Goal: Information Seeking & Learning: Learn about a topic

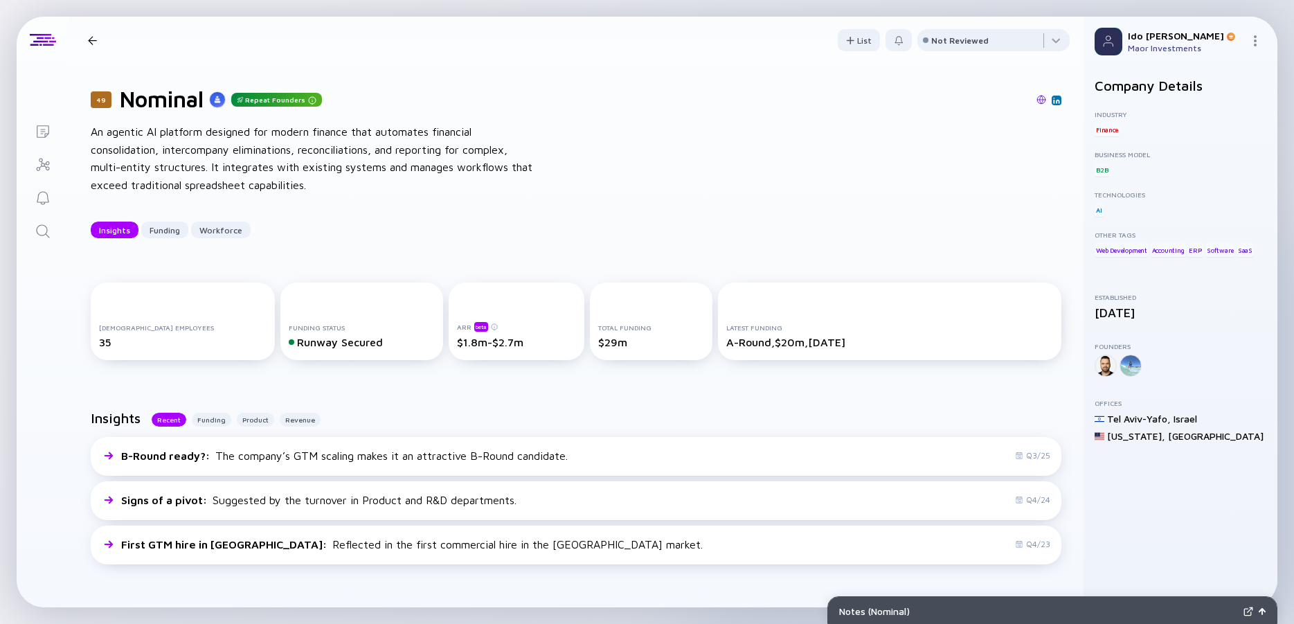
click at [46, 234] on icon "Search" at bounding box center [43, 231] width 17 height 17
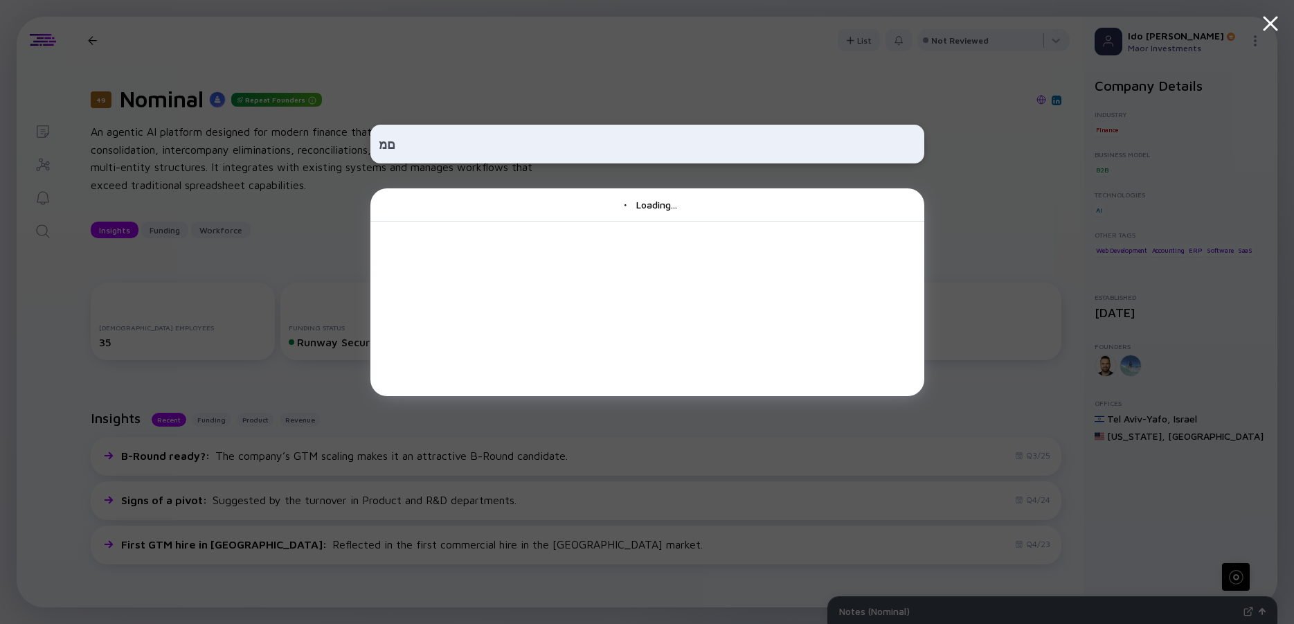
type input "ם"
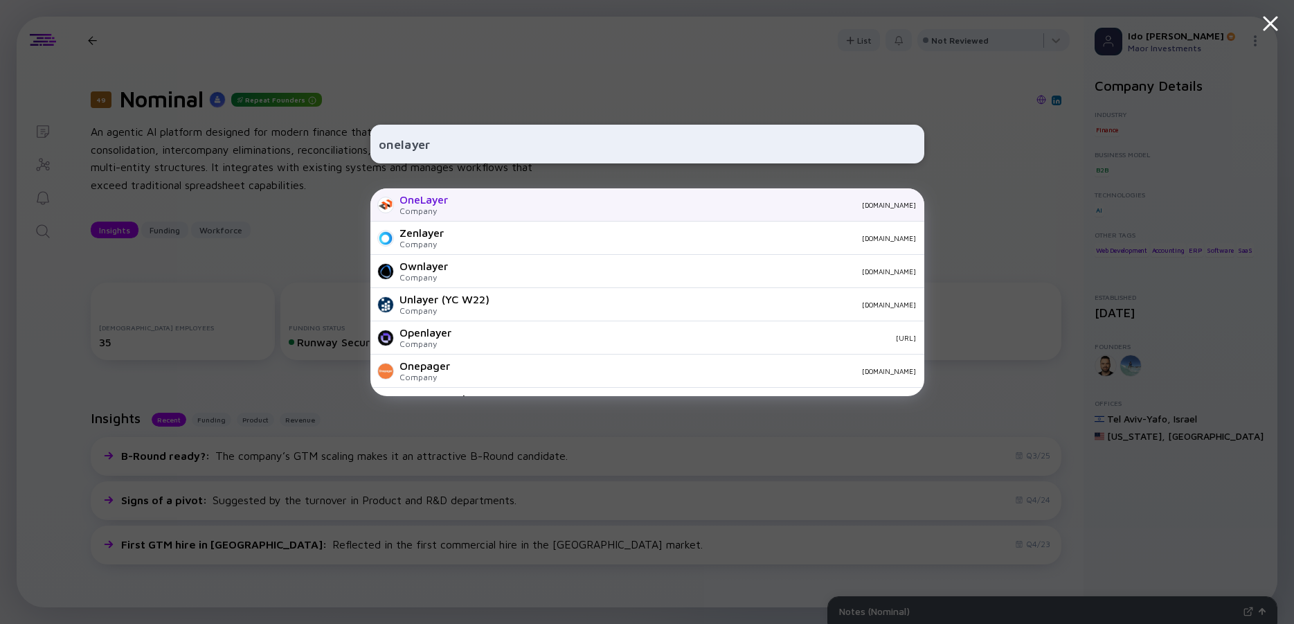
type input "onelayer"
click at [413, 201] on div "OneLayer" at bounding box center [423, 199] width 48 height 12
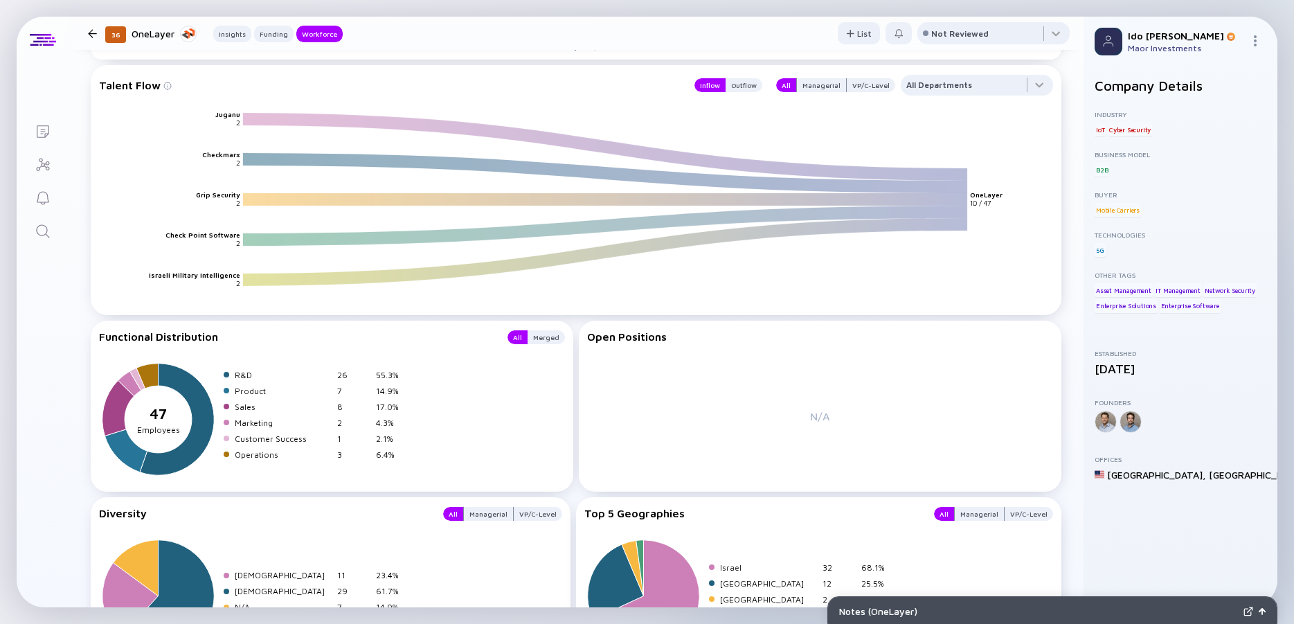
scroll to position [1782, 0]
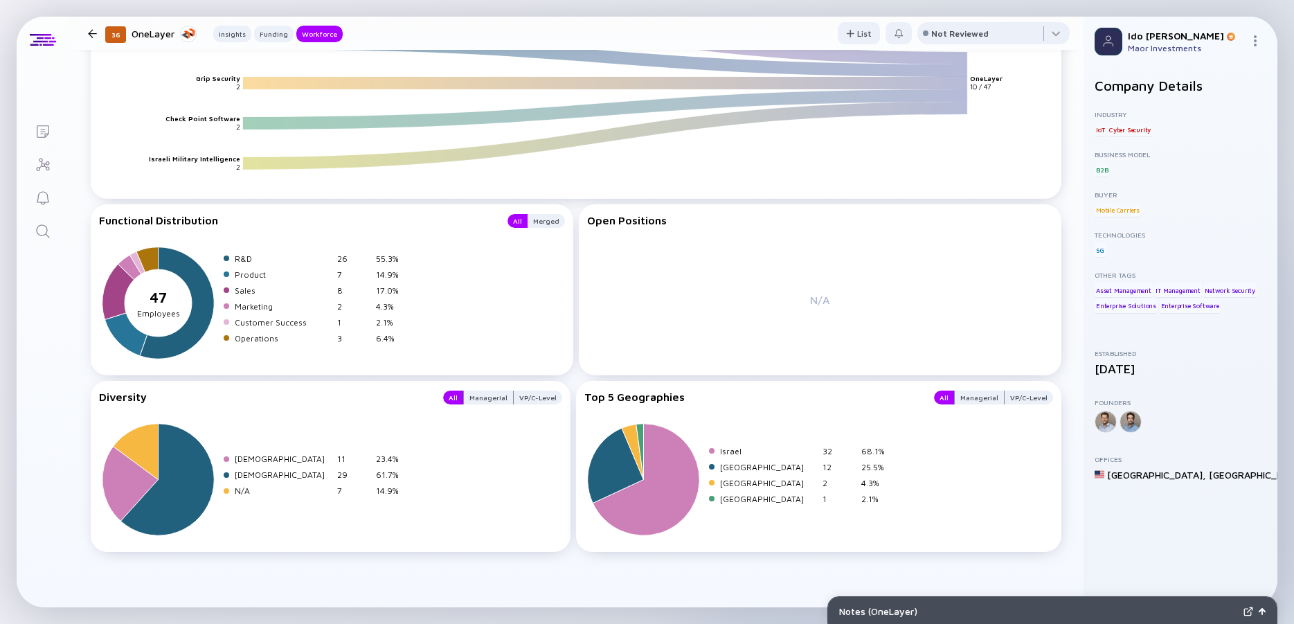
drag, startPoint x: 444, startPoint y: 195, endPoint x: 825, endPoint y: 559, distance: 526.4
drag, startPoint x: 827, startPoint y: 562, endPoint x: 100, endPoint y: 207, distance: 809.7
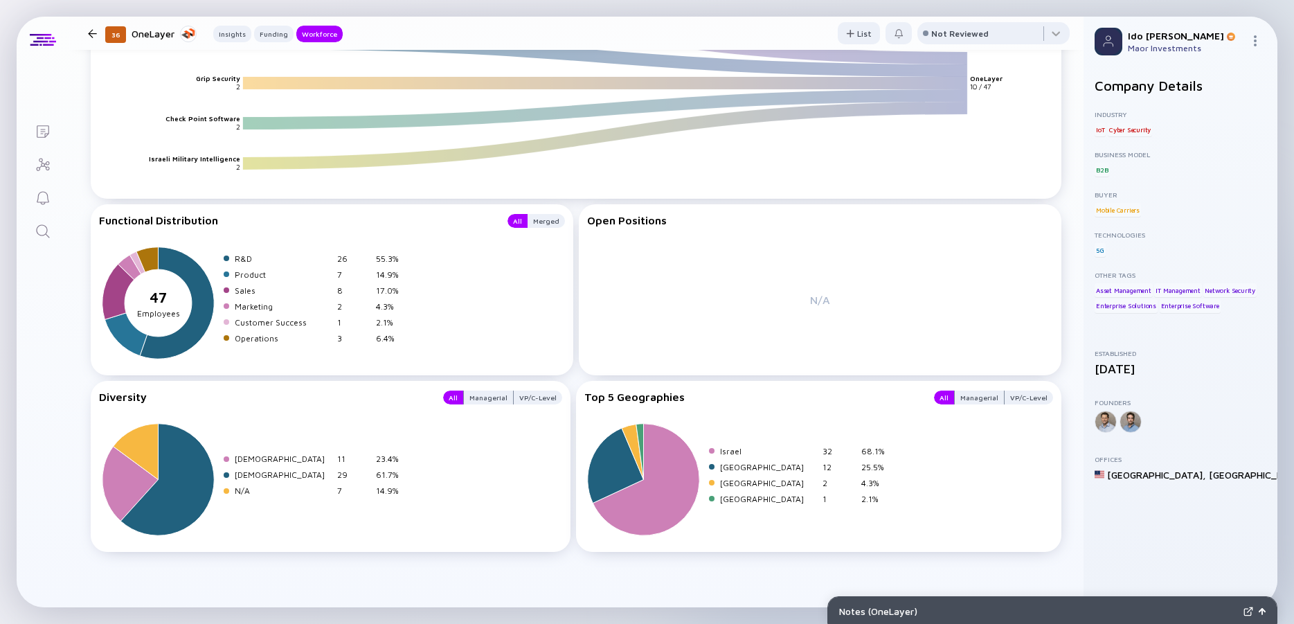
click at [100, 207] on div "Functional Distribution All Merged 47 sepeartor Employees R&D 26 55.3% Product …" at bounding box center [332, 289] width 483 height 171
drag, startPoint x: 100, startPoint y: 207, endPoint x: 777, endPoint y: 570, distance: 768.8
drag, startPoint x: 777, startPoint y: 574, endPoint x: 95, endPoint y: 228, distance: 765.1
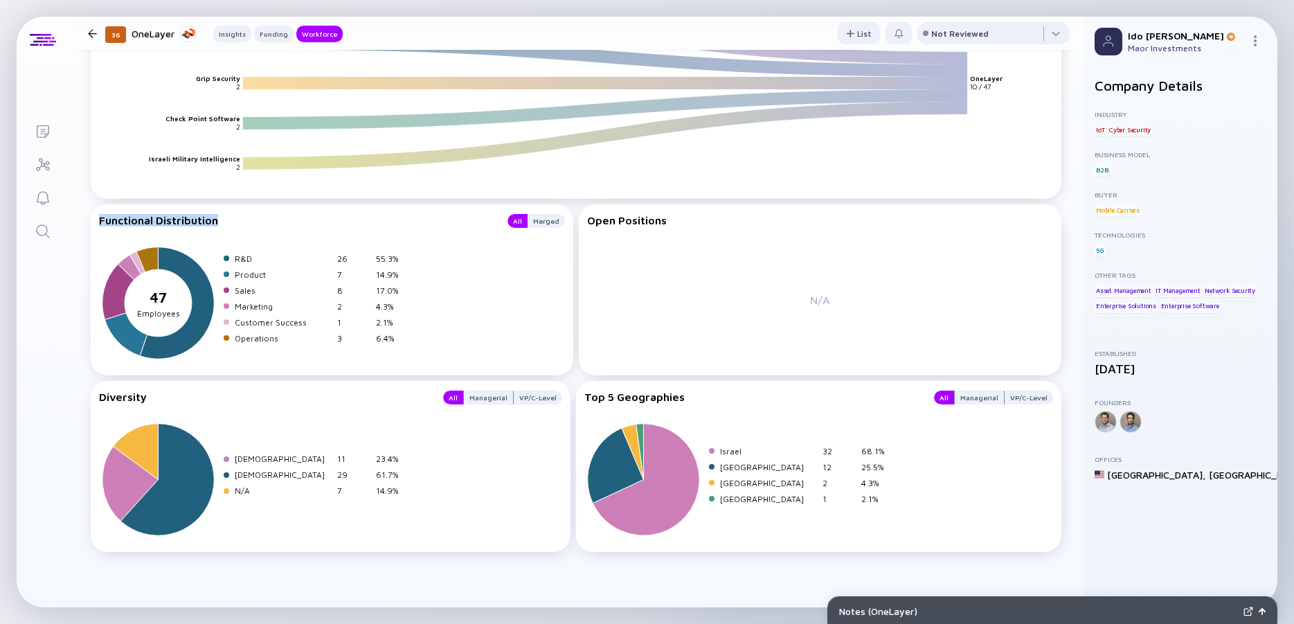
click at [95, 228] on div "Functional Distribution All Merged 47 sepeartor Employees R&D 26 55.3% Product …" at bounding box center [332, 289] width 483 height 171
drag, startPoint x: 95, startPoint y: 228, endPoint x: 730, endPoint y: 564, distance: 718.5
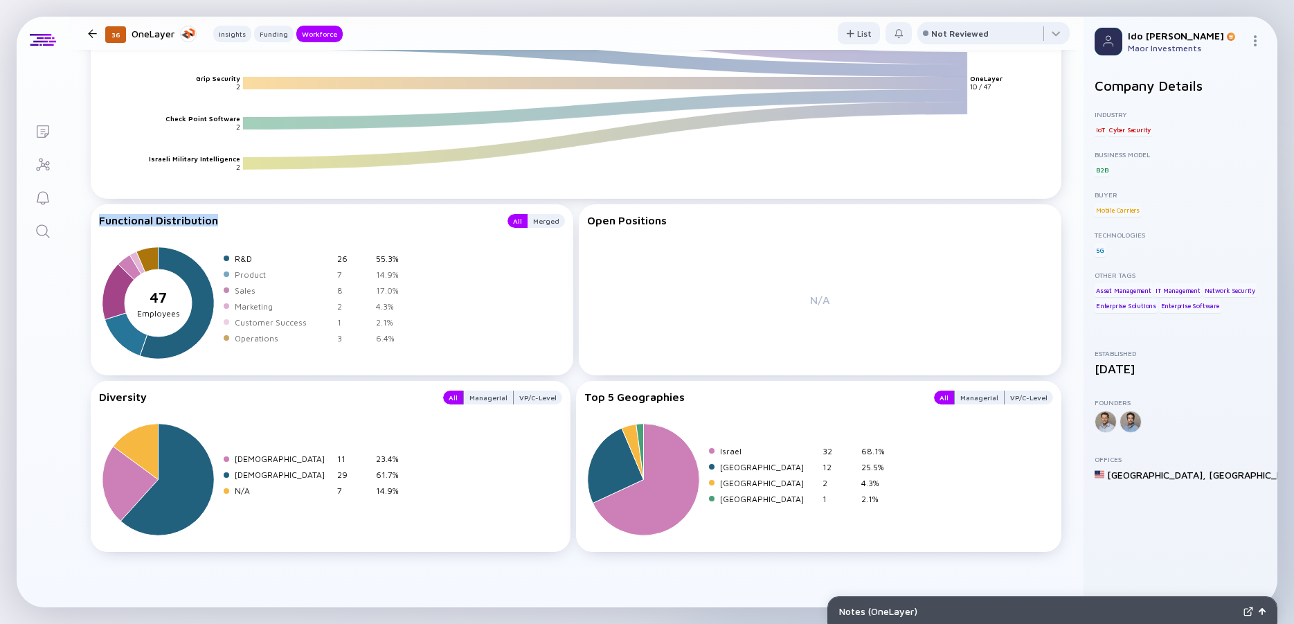
drag, startPoint x: 732, startPoint y: 562, endPoint x: 82, endPoint y: 225, distance: 732.3
drag, startPoint x: 82, startPoint y: 225, endPoint x: 753, endPoint y: 559, distance: 749.0
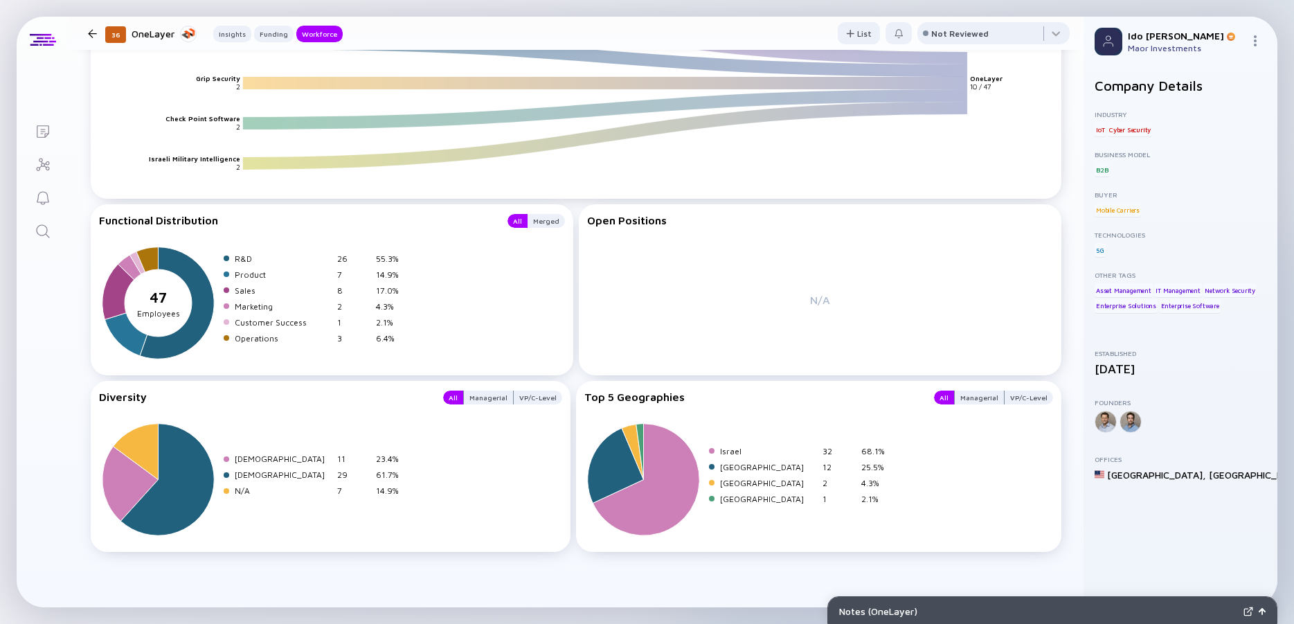
drag, startPoint x: 630, startPoint y: 494, endPoint x: 91, endPoint y: 214, distance: 606.9
drag, startPoint x: 91, startPoint y: 214, endPoint x: 781, endPoint y: 586, distance: 783.4
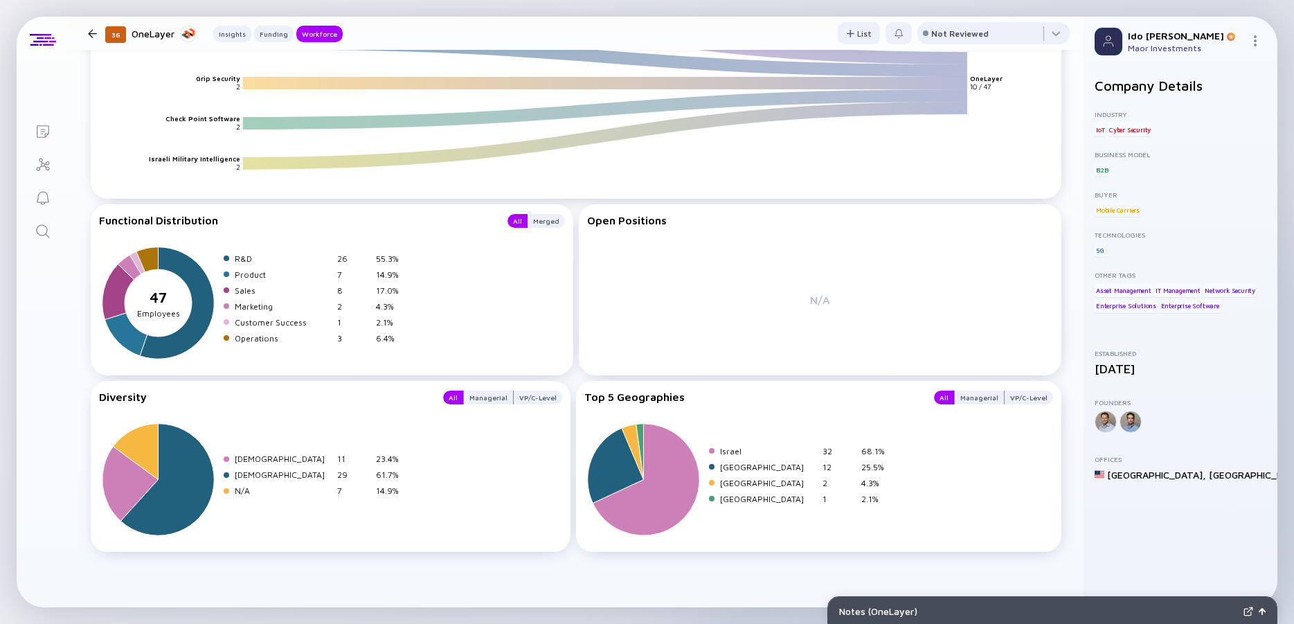
drag, startPoint x: 427, startPoint y: 403, endPoint x: 87, endPoint y: 231, distance: 381.8
drag, startPoint x: 89, startPoint y: 219, endPoint x: 751, endPoint y: 570, distance: 749.5
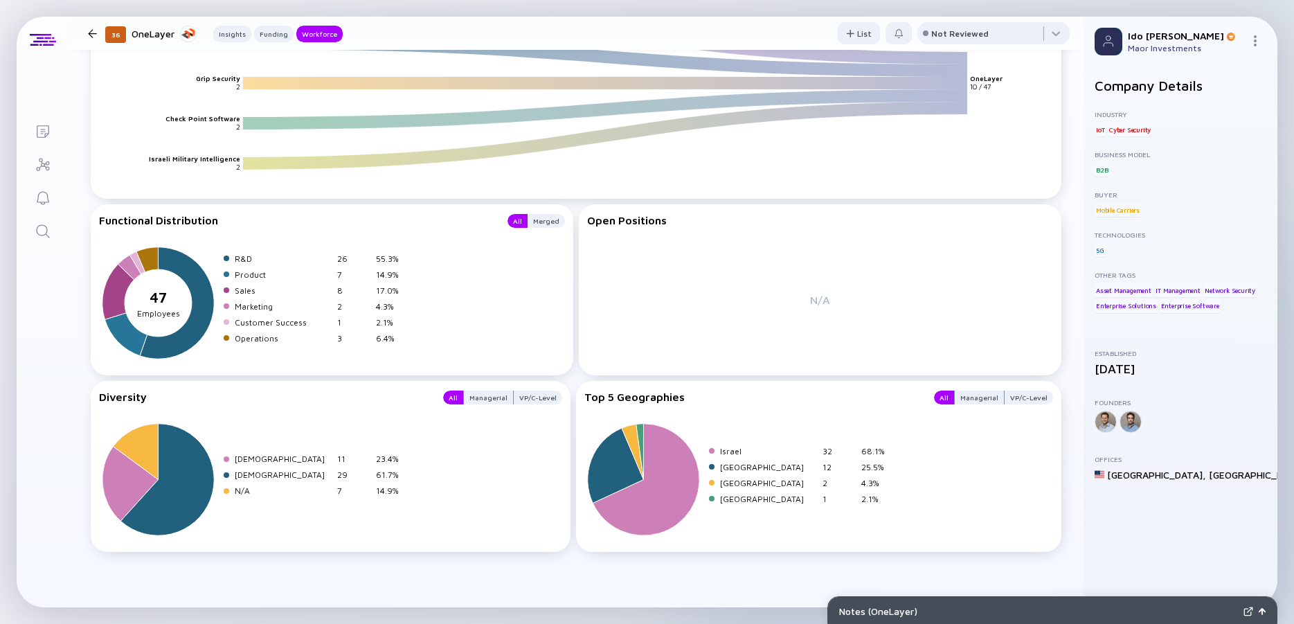
drag, startPoint x: 751, startPoint y: 570, endPoint x: 121, endPoint y: 202, distance: 729.4
drag, startPoint x: 110, startPoint y: 203, endPoint x: 742, endPoint y: 546, distance: 719.0
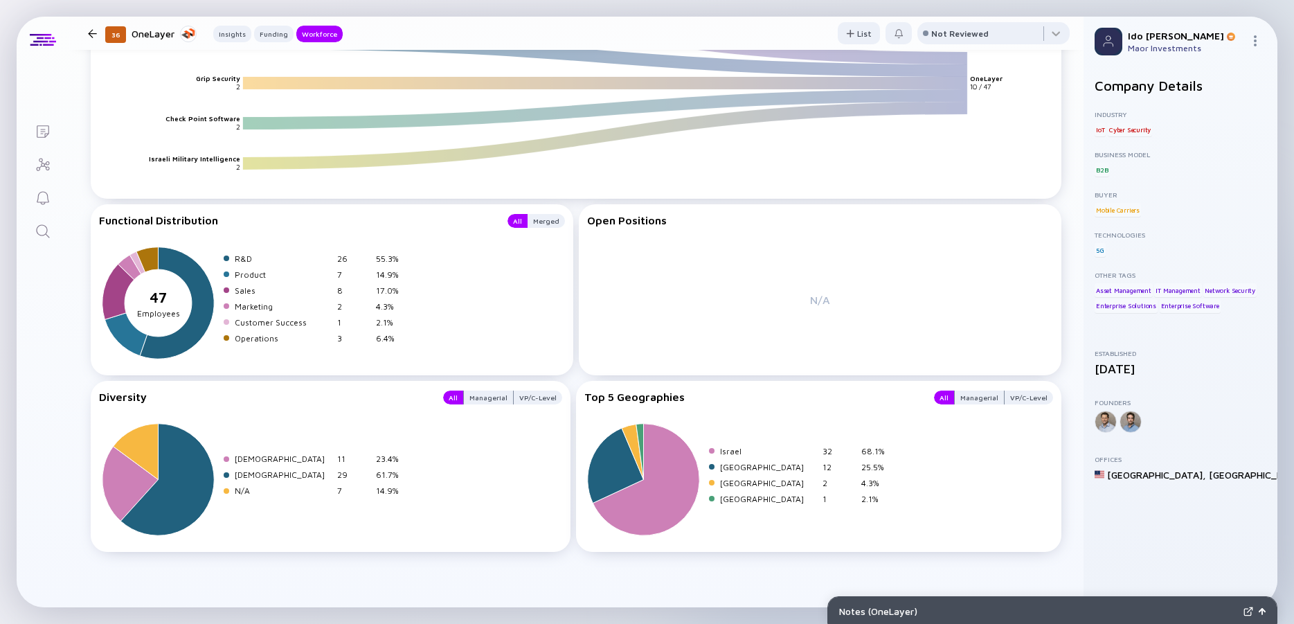
click at [742, 546] on div "Top 5 Geographies All Managerial VP/C-Level Israel 32 68.1% [GEOGRAPHIC_DATA] 1…" at bounding box center [818, 466] width 485 height 171
drag, startPoint x: 744, startPoint y: 546, endPoint x: 129, endPoint y: 213, distance: 698.9
click at [152, 215] on div "Functional Distribution All Merged 47 sepeartor Employees R&D 26 55.3% Product …" at bounding box center [576, 378] width 971 height 348
drag, startPoint x: 125, startPoint y: 212, endPoint x: 691, endPoint y: 544, distance: 656.6
click at [691, 544] on div "Functional Distribution All Merged 47 sepeartor Employees R&D 26 55.3% Product …" at bounding box center [576, 378] width 971 height 348
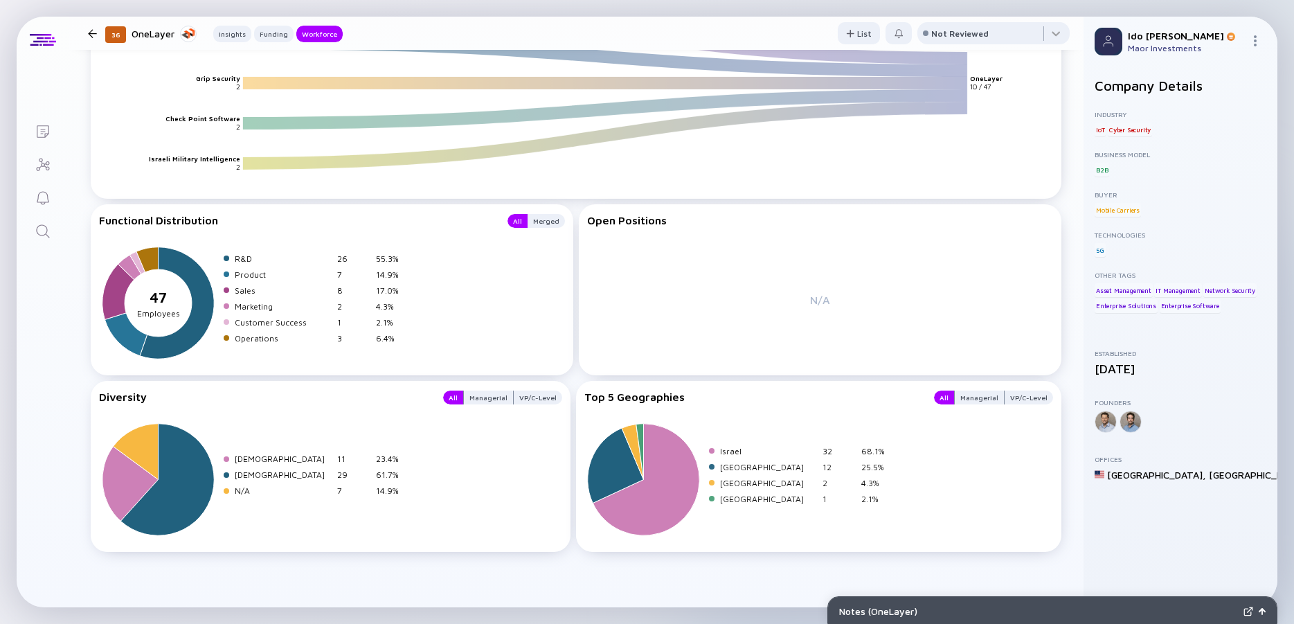
click at [691, 544] on div "Top 5 Geographies All Managerial VP/C-Level Israel 32 68.1% [GEOGRAPHIC_DATA] 1…" at bounding box center [818, 466] width 485 height 171
drag, startPoint x: 715, startPoint y: 541, endPoint x: 96, endPoint y: 221, distance: 697.0
click at [96, 221] on div "Functional Distribution All Merged 47 sepeartor Employees R&D 26 55.3% Product …" at bounding box center [576, 378] width 971 height 348
click at [96, 221] on div "Functional Distribution All Merged 47 sepeartor Employees R&D 26 55.3% Product …" at bounding box center [332, 289] width 483 height 171
drag, startPoint x: 96, startPoint y: 221, endPoint x: 753, endPoint y: 550, distance: 735.0
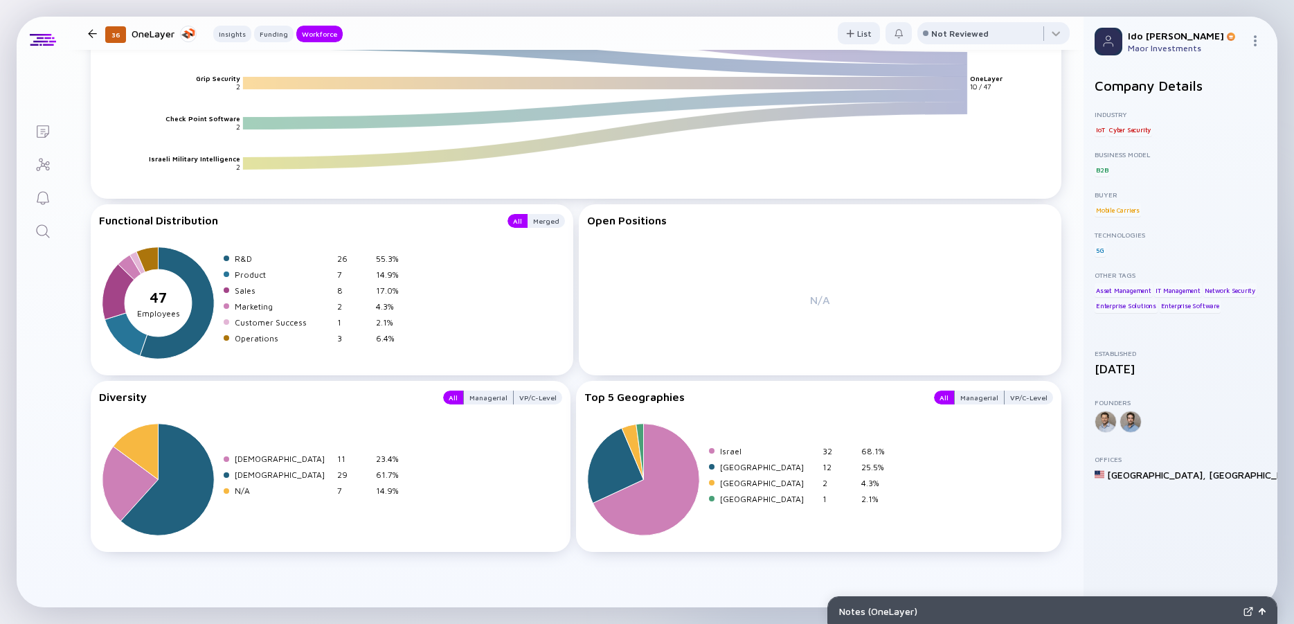
click at [753, 550] on div "Functional Distribution All Merged 47 sepeartor Employees R&D 26 55.3% Product …" at bounding box center [576, 378] width 971 height 348
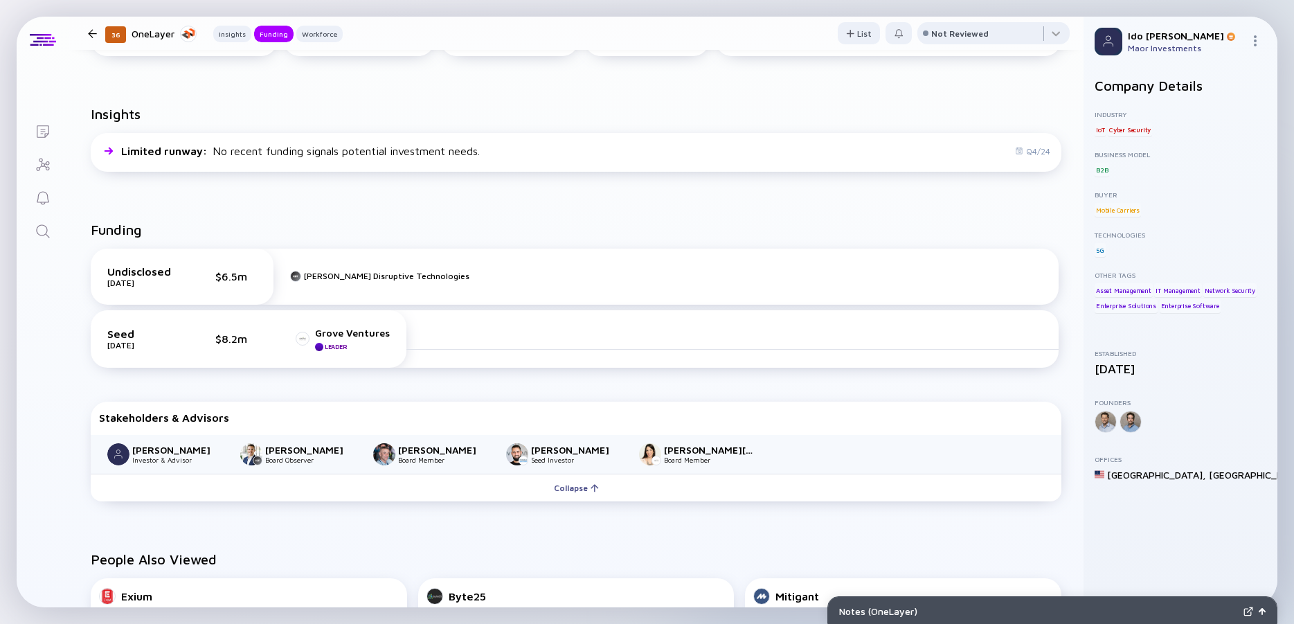
scroll to position [0, 0]
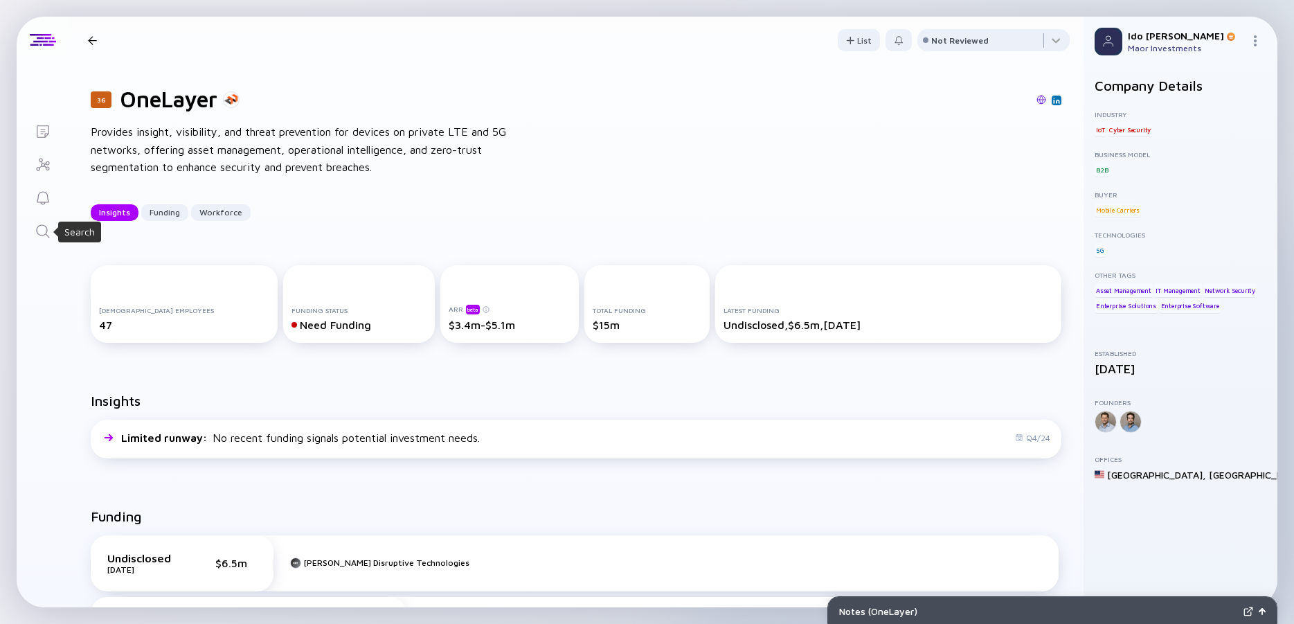
click at [44, 229] on icon "Search" at bounding box center [43, 231] width 17 height 17
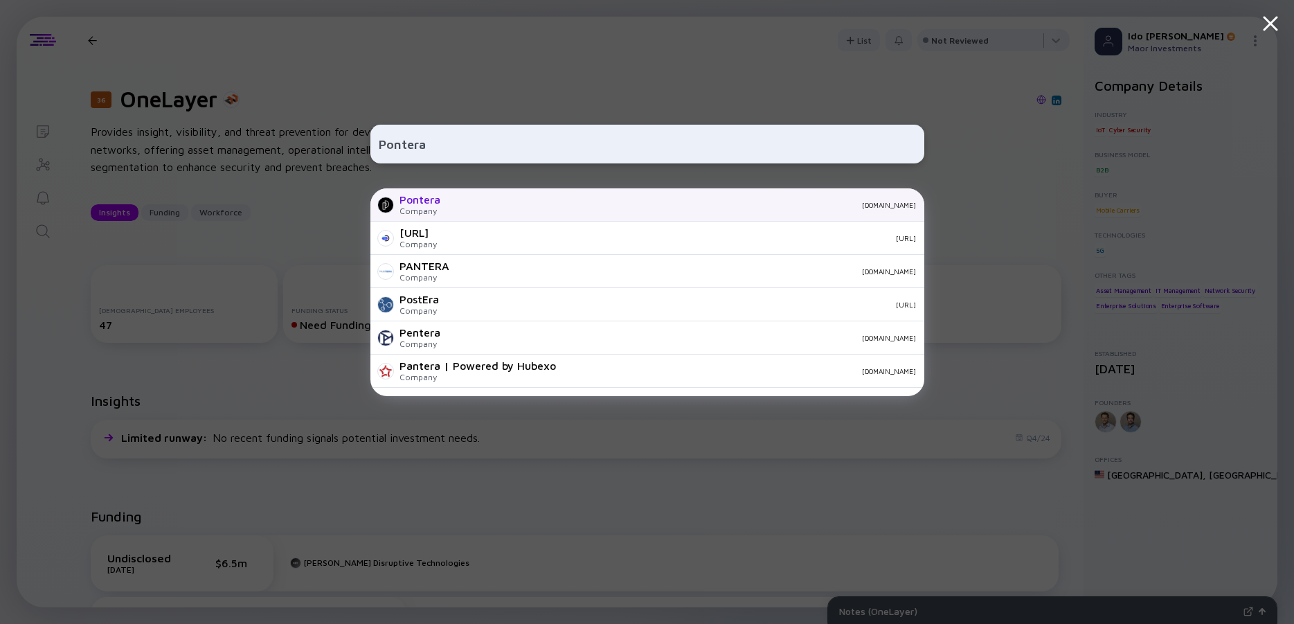
type input "Pontera"
click at [433, 203] on div "Pontera" at bounding box center [419, 199] width 41 height 12
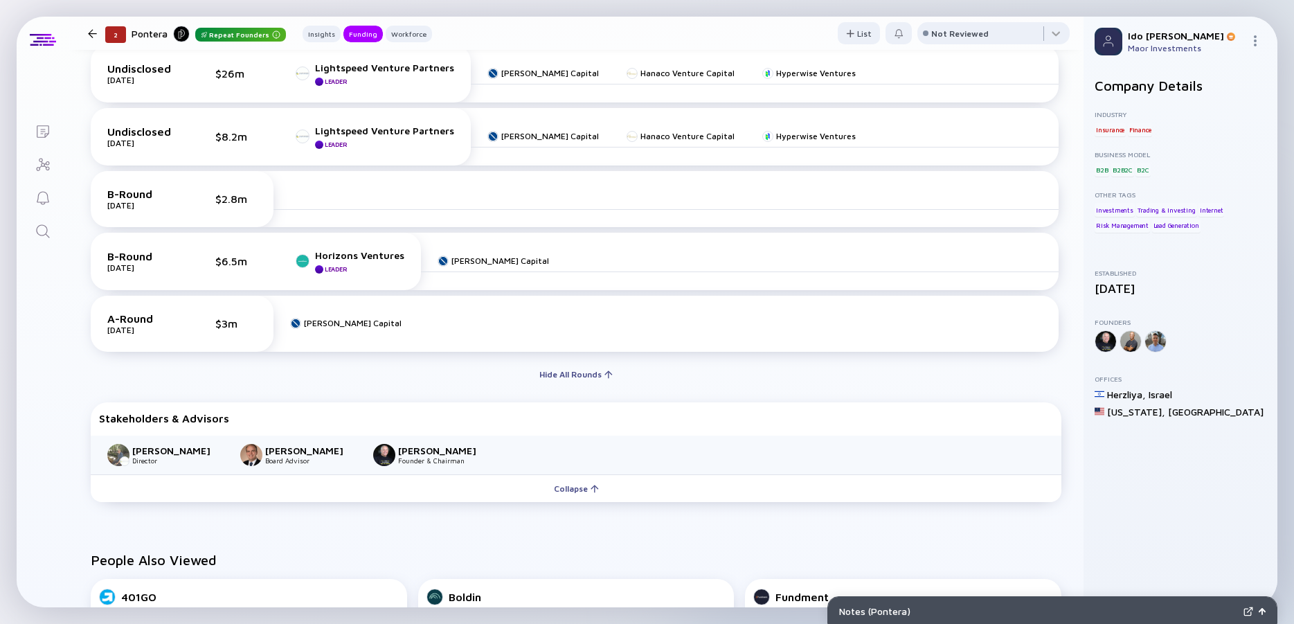
scroll to position [498, 0]
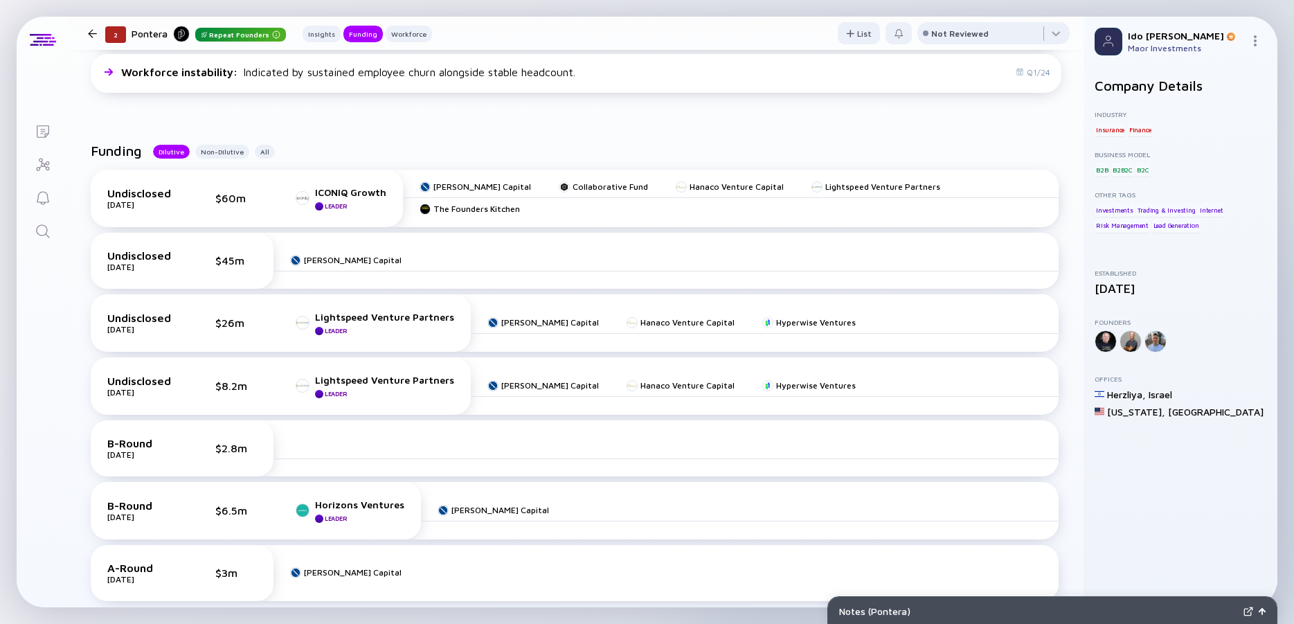
click at [51, 242] on link "Search" at bounding box center [43, 229] width 52 height 33
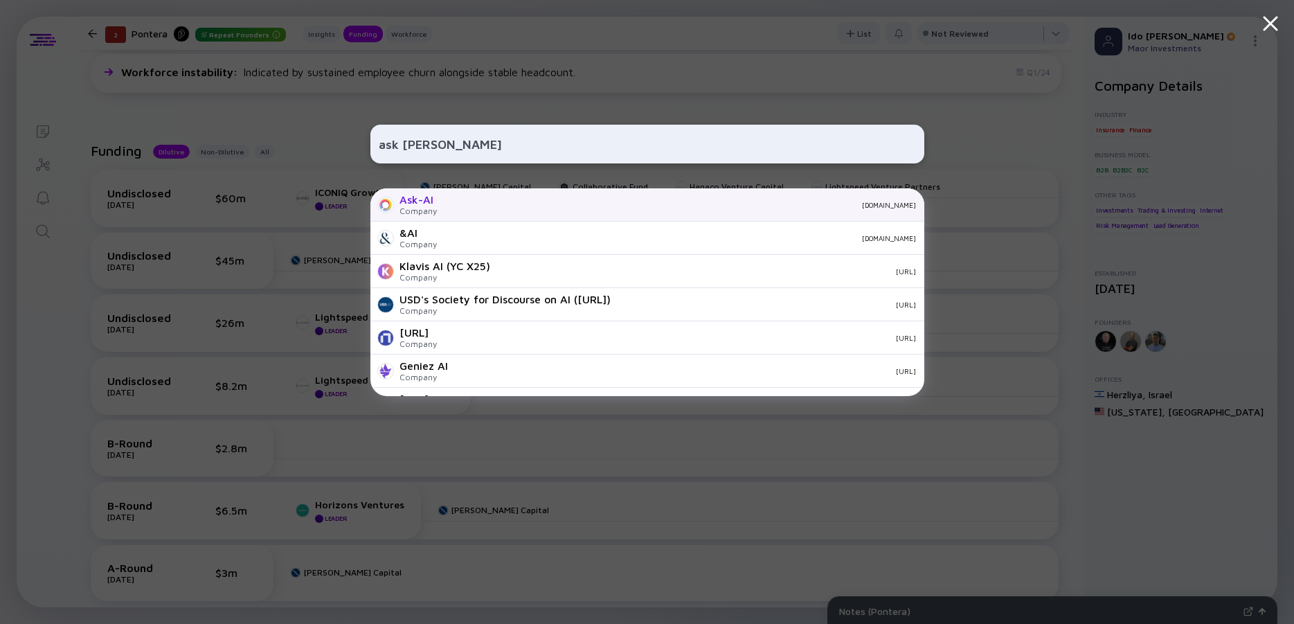
type input "ask [PERSON_NAME]"
click at [445, 204] on div "Ask-AI Company [DOMAIN_NAME]" at bounding box center [647, 204] width 554 height 33
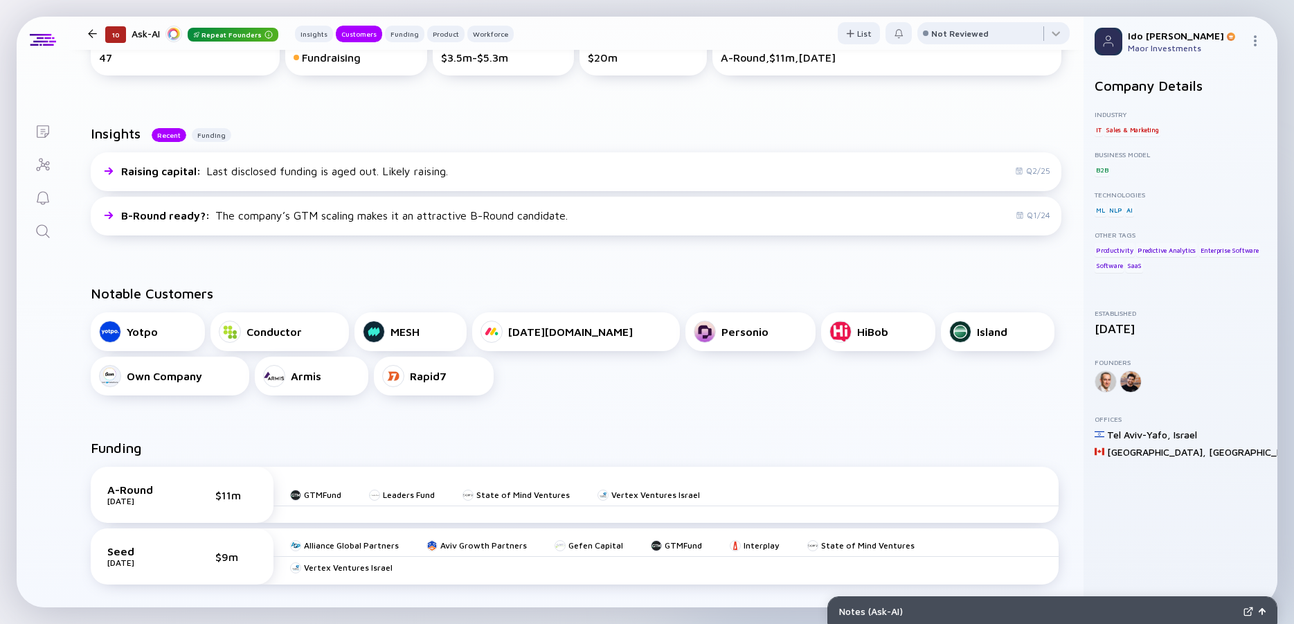
scroll to position [498, 0]
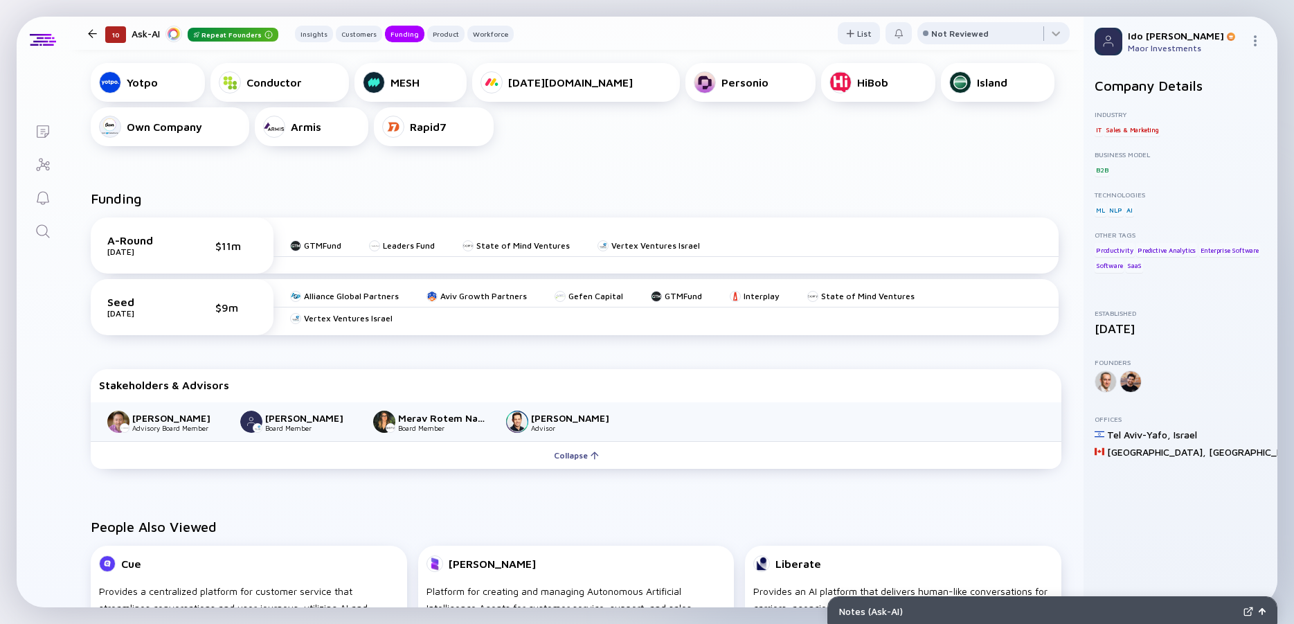
click at [39, 231] on icon "Search" at bounding box center [43, 231] width 17 height 17
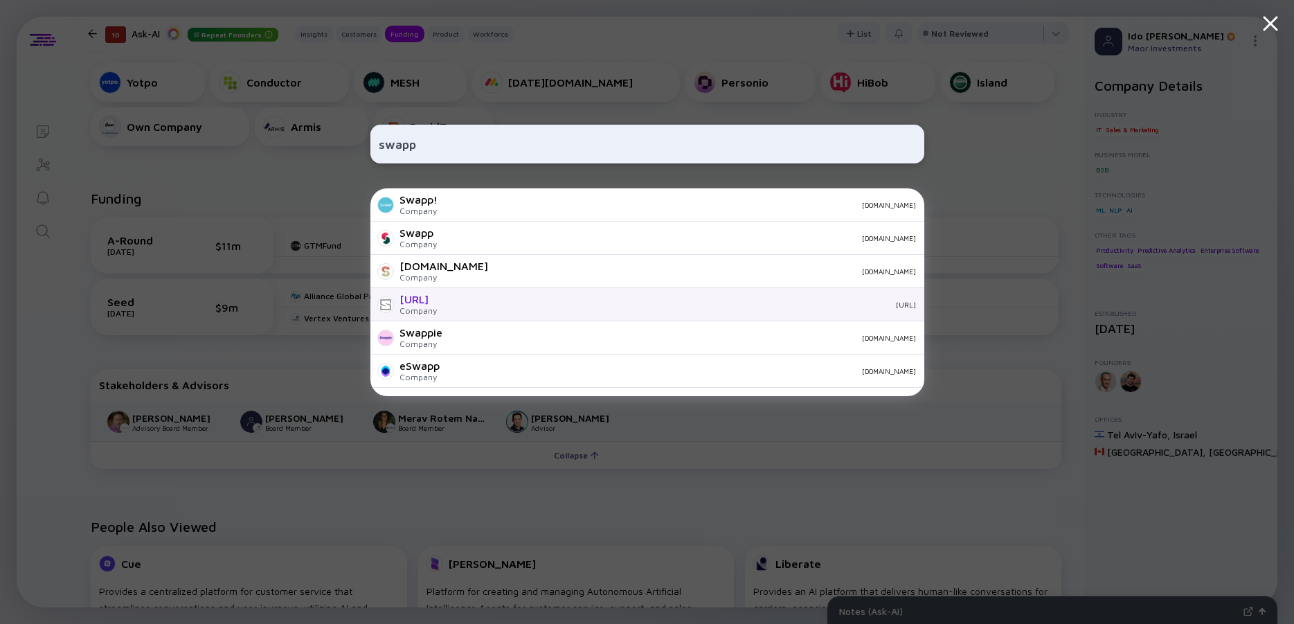
type input "swapp"
click at [411, 294] on div "[URL]" at bounding box center [417, 299] width 37 height 12
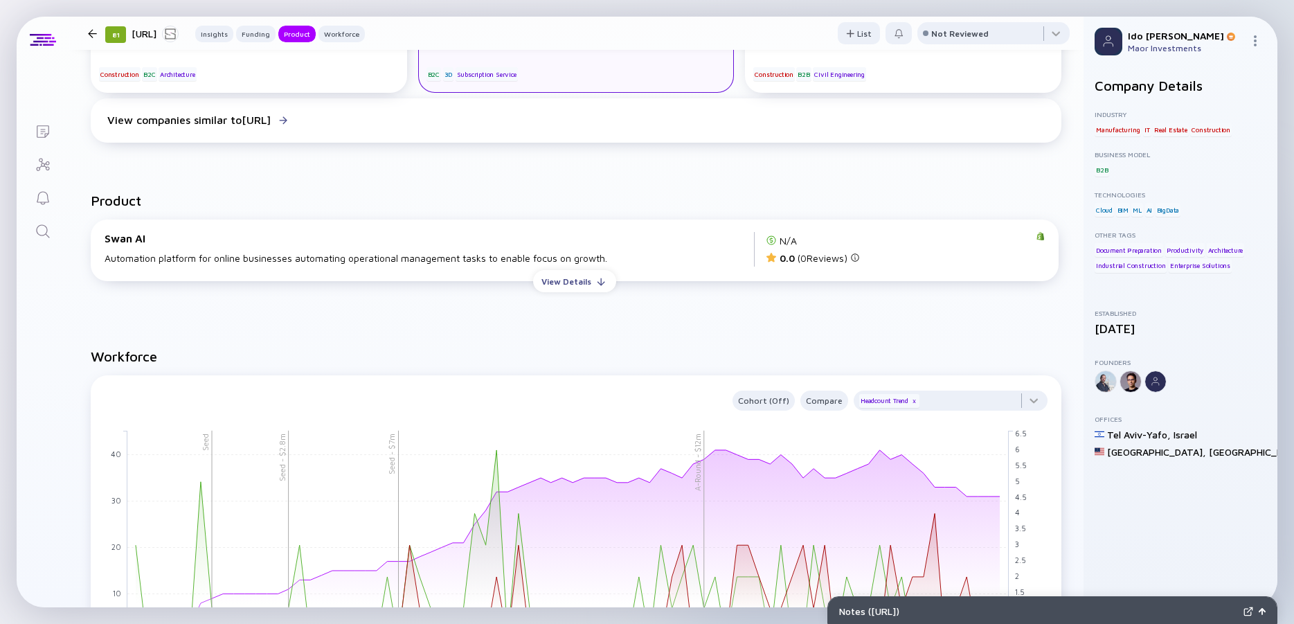
scroll to position [1246, 0]
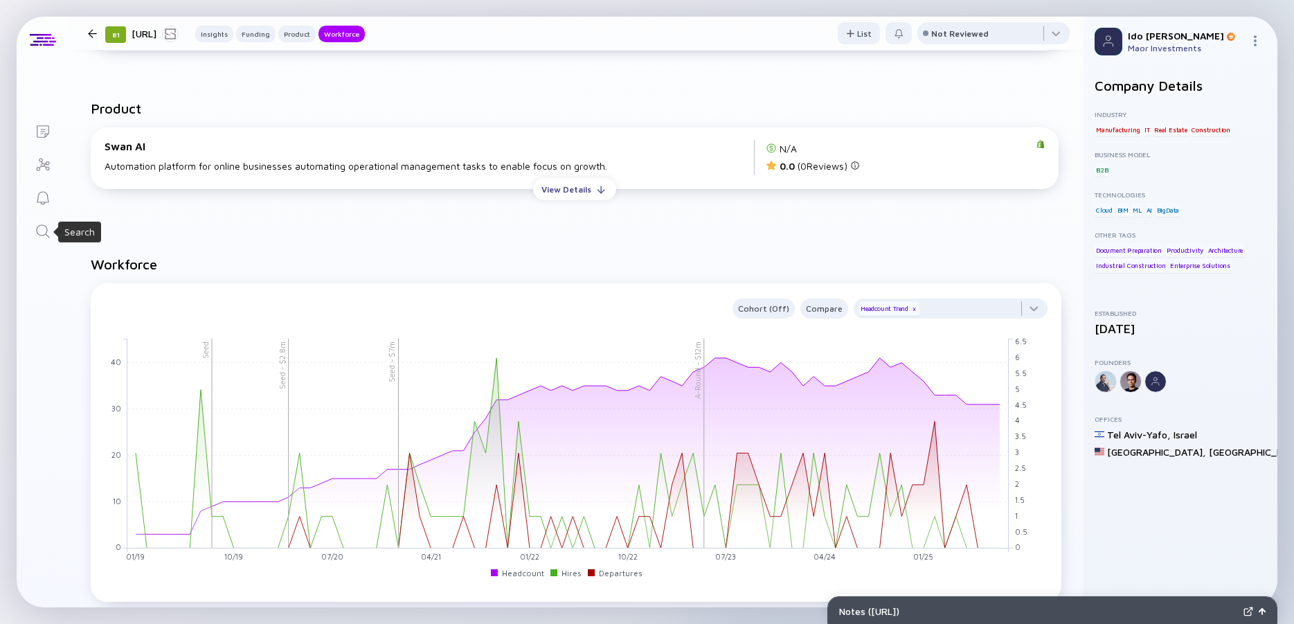
click at [51, 228] on icon "Search" at bounding box center [43, 231] width 17 height 17
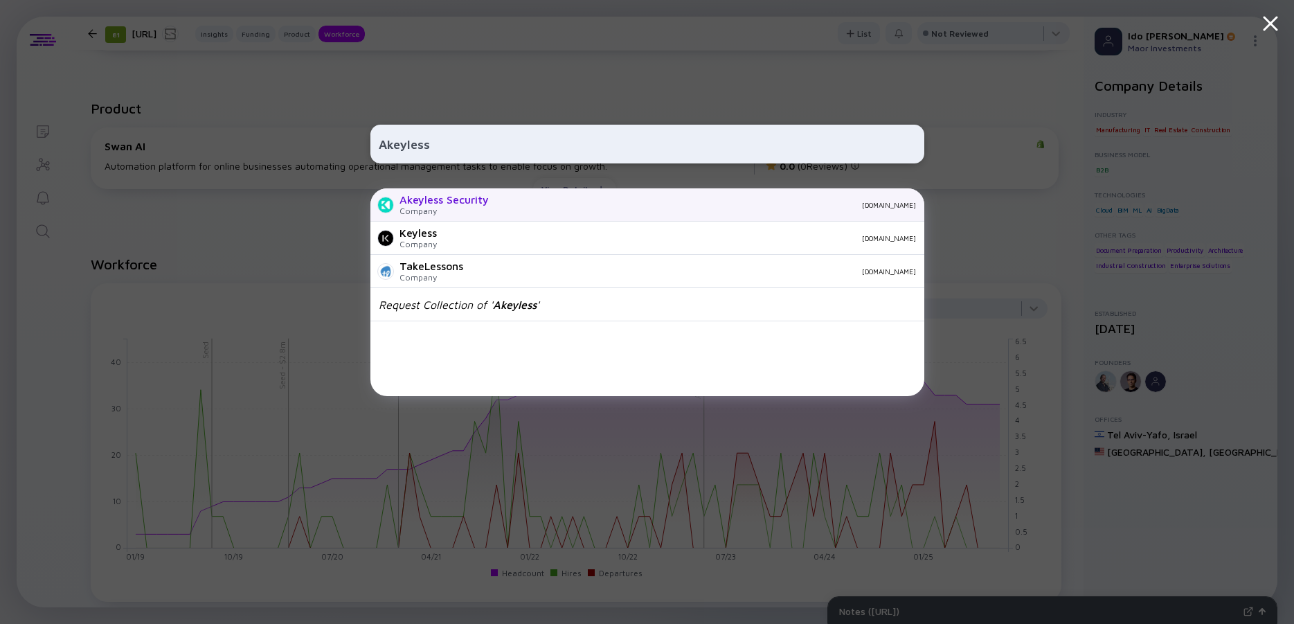
type input "Akeyless"
click at [467, 205] on div "Akeyless Security" at bounding box center [443, 199] width 89 height 12
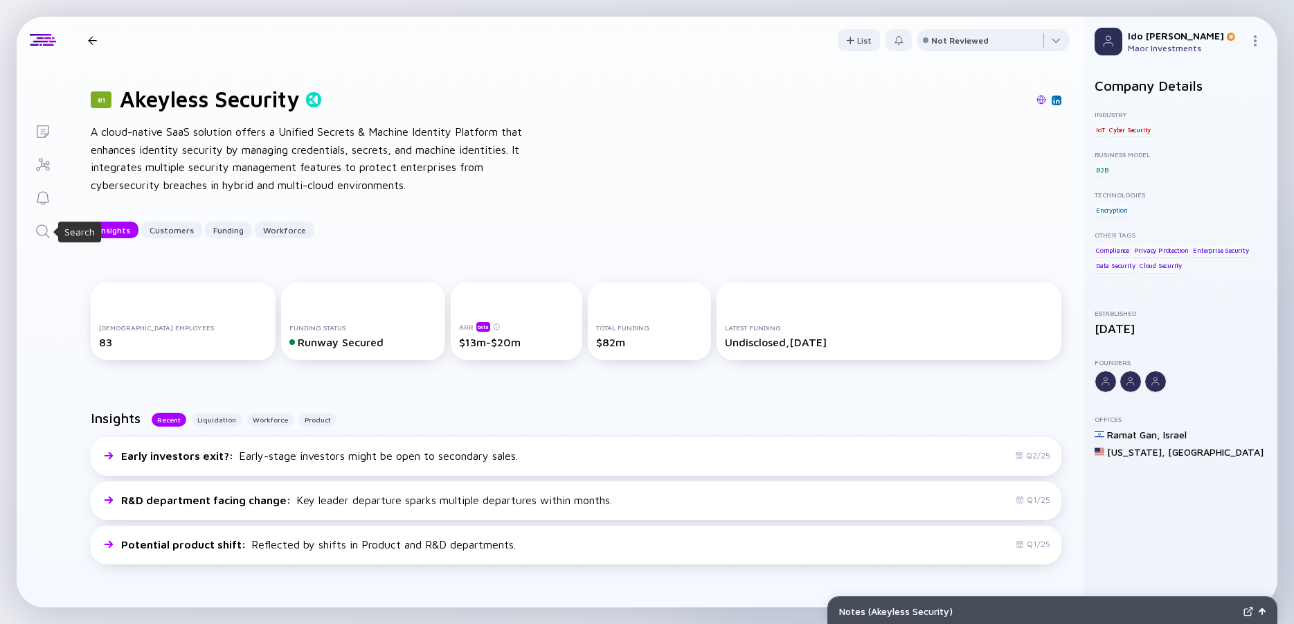
click at [45, 227] on icon "Search" at bounding box center [43, 231] width 17 height 17
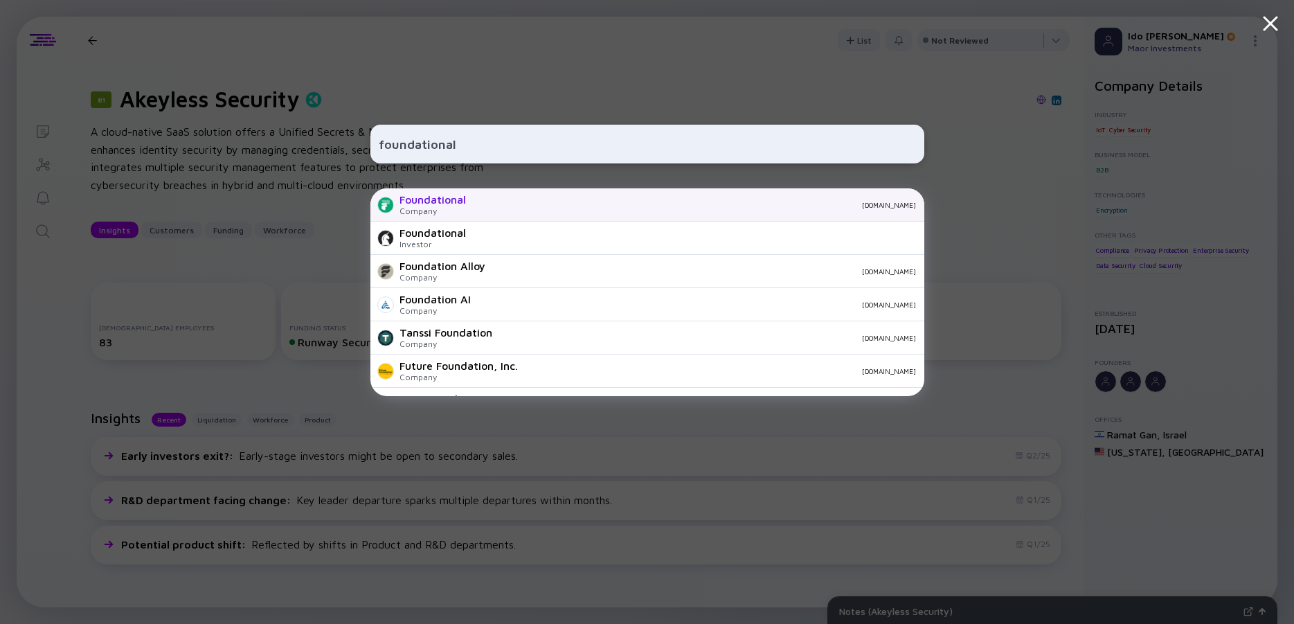
type input "foundational"
click at [445, 199] on div "Foundational" at bounding box center [432, 199] width 66 height 12
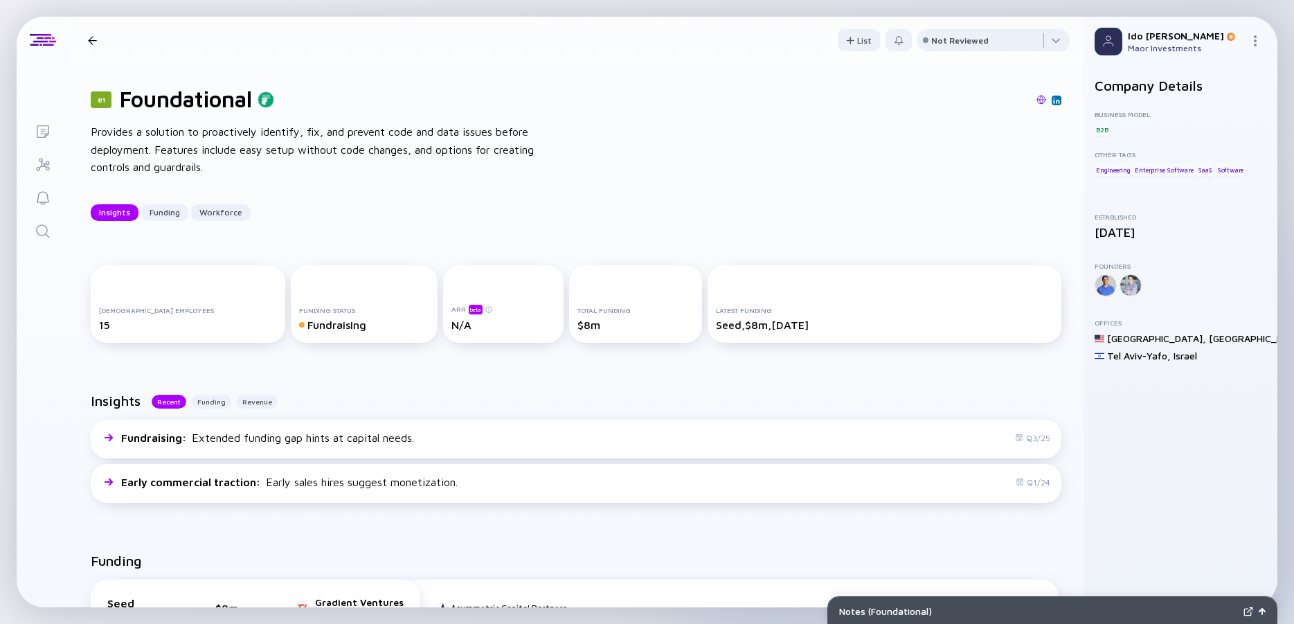
click at [218, 143] on div "Provides a solution to proactively identify, fix, and prevent code and data iss…" at bounding box center [312, 149] width 443 height 53
click at [199, 141] on div "Provides a solution to proactively identify, fix, and prevent code and data iss…" at bounding box center [312, 149] width 443 height 53
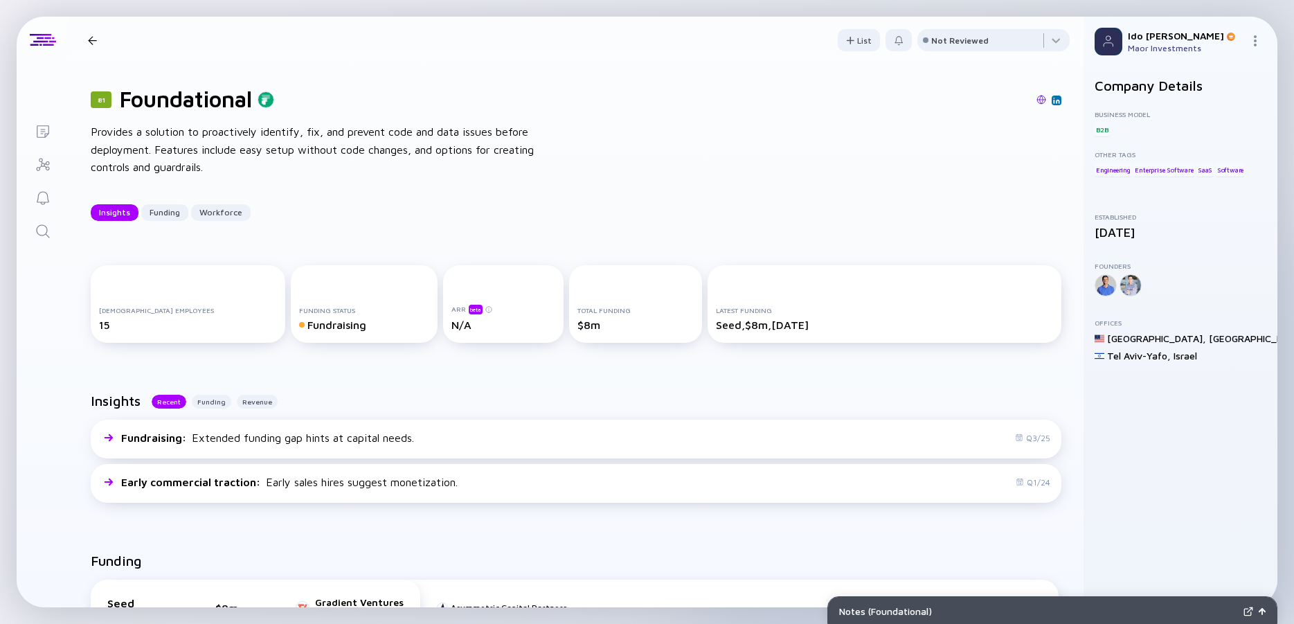
click at [199, 141] on div "Provides a solution to proactively identify, fix, and prevent code and data iss…" at bounding box center [312, 149] width 443 height 53
click at [145, 136] on div "Provides a solution to proactively identify, fix, and prevent code and data iss…" at bounding box center [312, 149] width 443 height 53
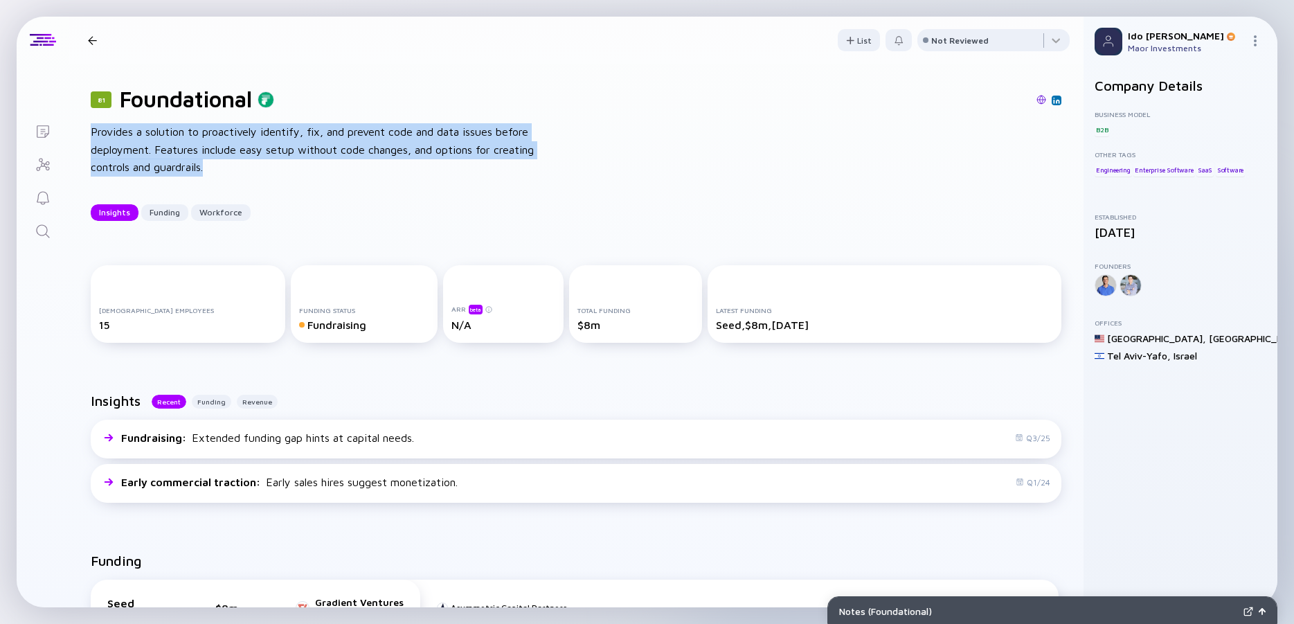
drag, startPoint x: 91, startPoint y: 135, endPoint x: 278, endPoint y: 168, distance: 189.9
click at [278, 168] on div "Provides a solution to proactively identify, fix, and prevent code and data iss…" at bounding box center [312, 149] width 443 height 53
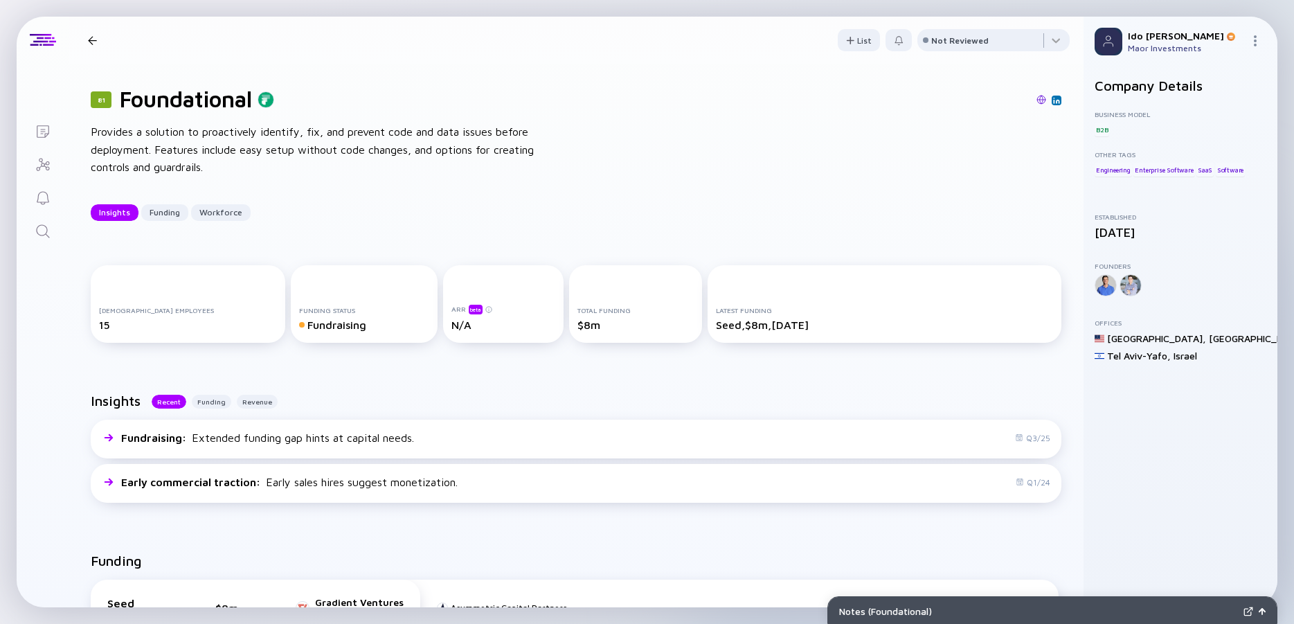
click at [278, 168] on div "Provides a solution to proactively identify, fix, and prevent code and data iss…" at bounding box center [312, 149] width 443 height 53
click at [231, 162] on div "Provides a solution to proactively identify, fix, and prevent code and data iss…" at bounding box center [312, 149] width 443 height 53
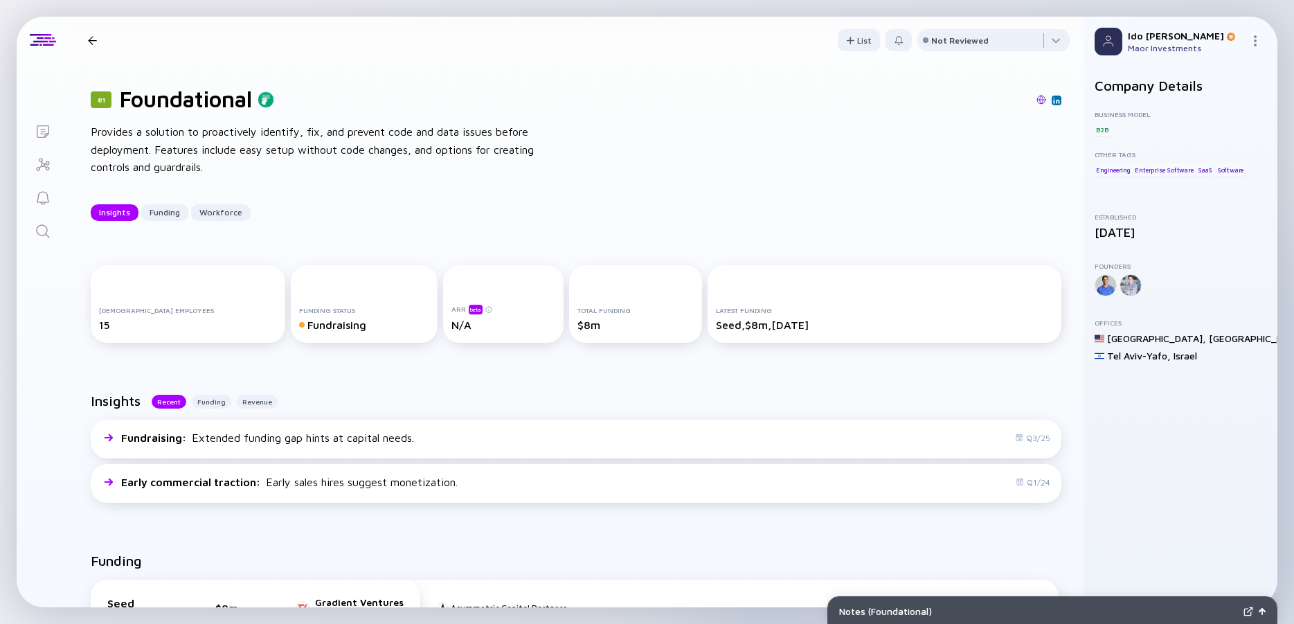
click at [231, 162] on div "Provides a solution to proactively identify, fix, and prevent code and data iss…" at bounding box center [312, 149] width 443 height 53
click at [183, 151] on div "Provides a solution to proactively identify, fix, and prevent code and data iss…" at bounding box center [312, 149] width 443 height 53
click at [137, 145] on div "Provides a solution to proactively identify, fix, and prevent code and data iss…" at bounding box center [312, 149] width 443 height 53
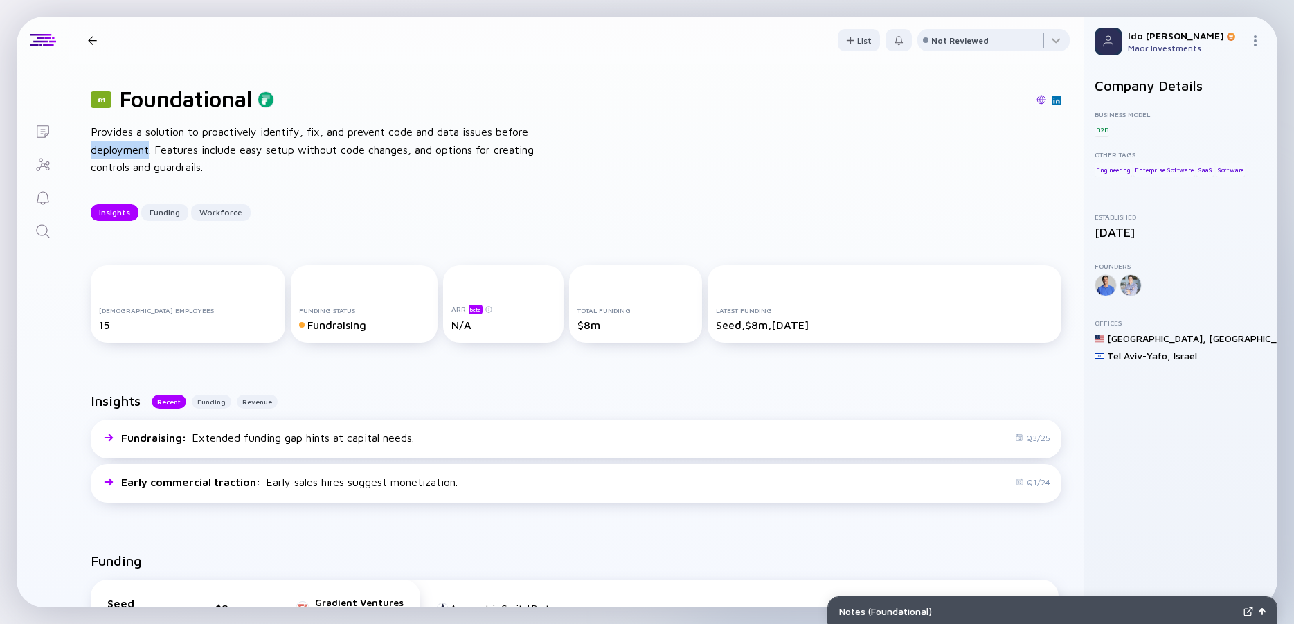
click at [137, 145] on div "Provides a solution to proactively identify, fix, and prevent code and data iss…" at bounding box center [312, 149] width 443 height 53
click at [116, 145] on div "Provides a solution to proactively identify, fix, and prevent code and data iss…" at bounding box center [312, 149] width 443 height 53
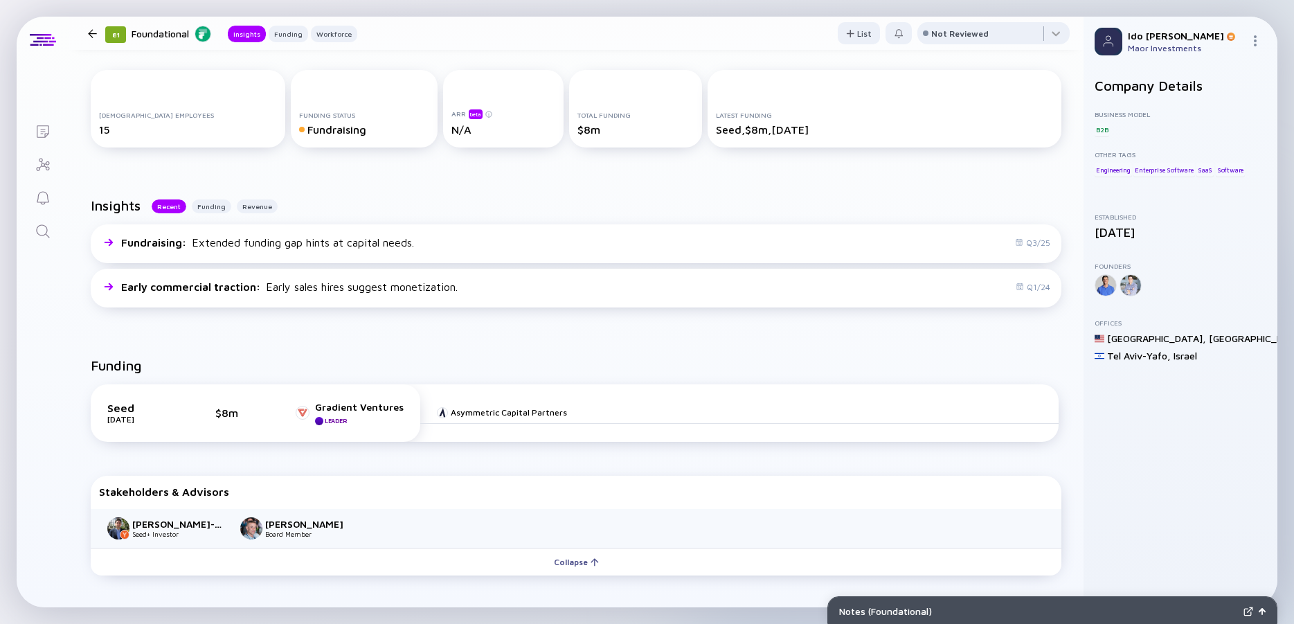
scroll to position [249, 0]
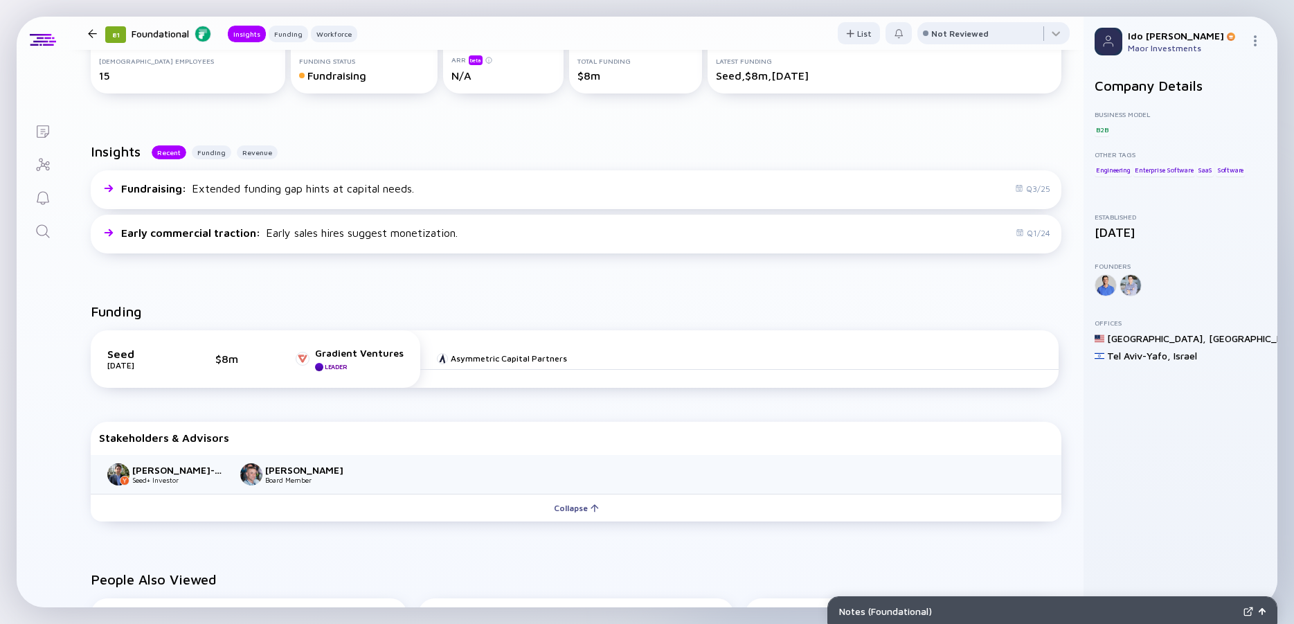
click at [502, 265] on div "Insights Recent Funding Revenue Fundraising : Extended funding gap hints at cap…" at bounding box center [576, 201] width 1015 height 160
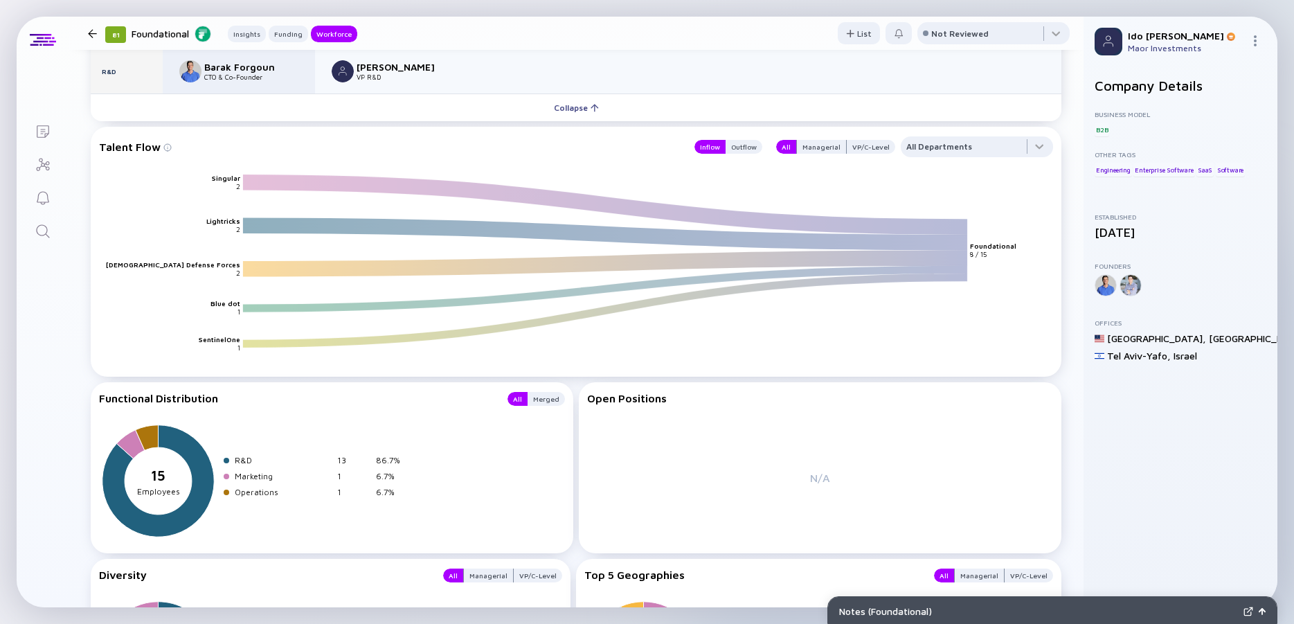
scroll to position [498, 0]
